Goal: Task Accomplishment & Management: Complete application form

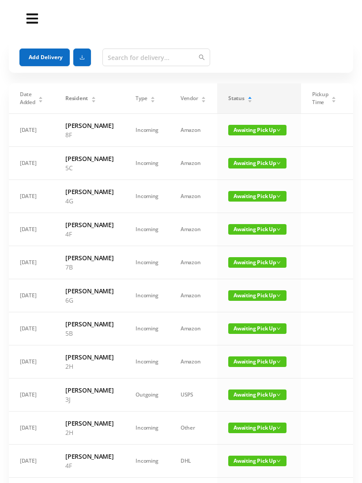
click at [247, 202] on span "Awaiting Pick Up" at bounding box center [257, 196] width 58 height 11
click at [243, 234] on link "Picked Up" at bounding box center [251, 237] width 57 height 14
click at [38, 57] on button "Add Delivery" at bounding box center [44, 58] width 50 height 18
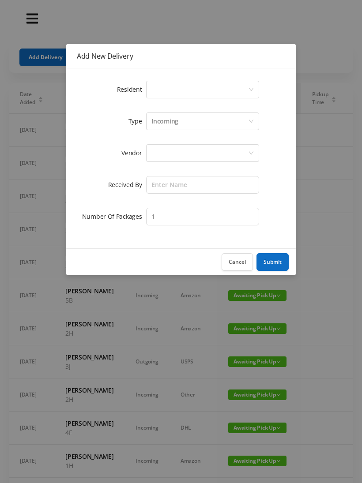
click at [177, 95] on div "Select a person" at bounding box center [199, 89] width 97 height 17
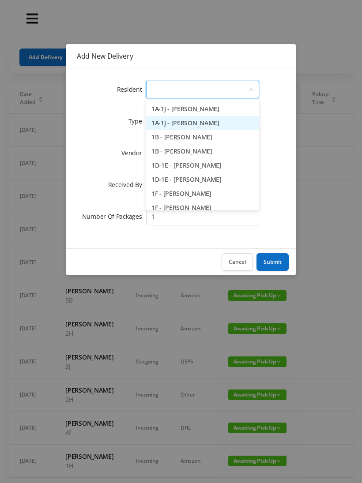
click at [228, 124] on li "1A-1J - [PERSON_NAME]" at bounding box center [202, 123] width 113 height 14
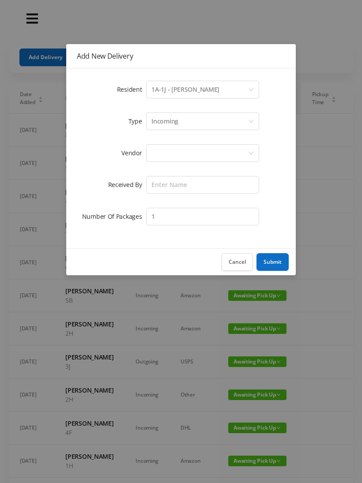
click at [192, 120] on div "Incoming" at bounding box center [199, 121] width 97 height 17
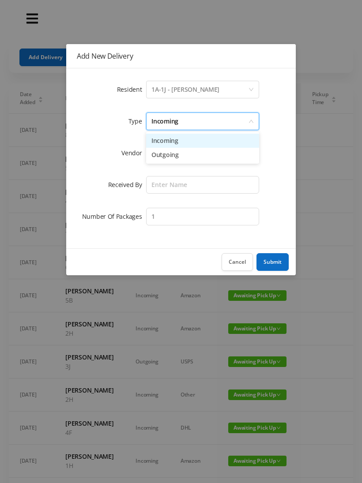
click at [175, 143] on li "Incoming" at bounding box center [202, 141] width 113 height 14
click at [169, 151] on div at bounding box center [199, 153] width 97 height 17
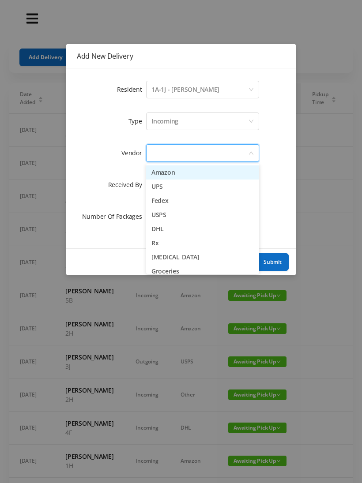
click at [172, 175] on li "Amazon" at bounding box center [202, 172] width 113 height 14
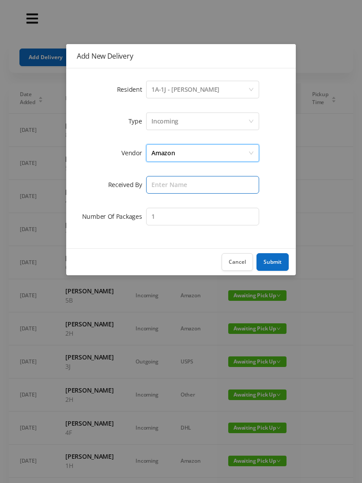
click at [169, 185] on input "text" at bounding box center [202, 185] width 113 height 18
type input "Melece"
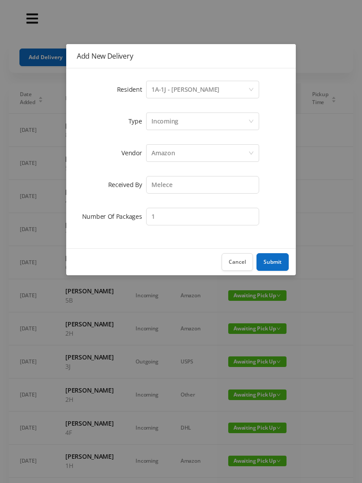
click at [274, 263] on button "Submit" at bounding box center [272, 262] width 32 height 18
